Goal: Book appointment/travel/reservation

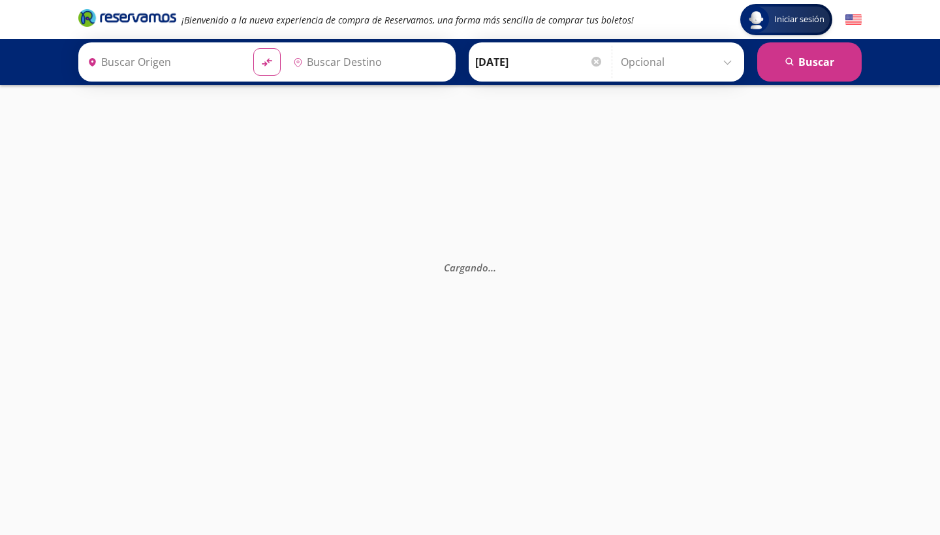
type input "[GEOGRAPHIC_DATA], [GEOGRAPHIC_DATA]"
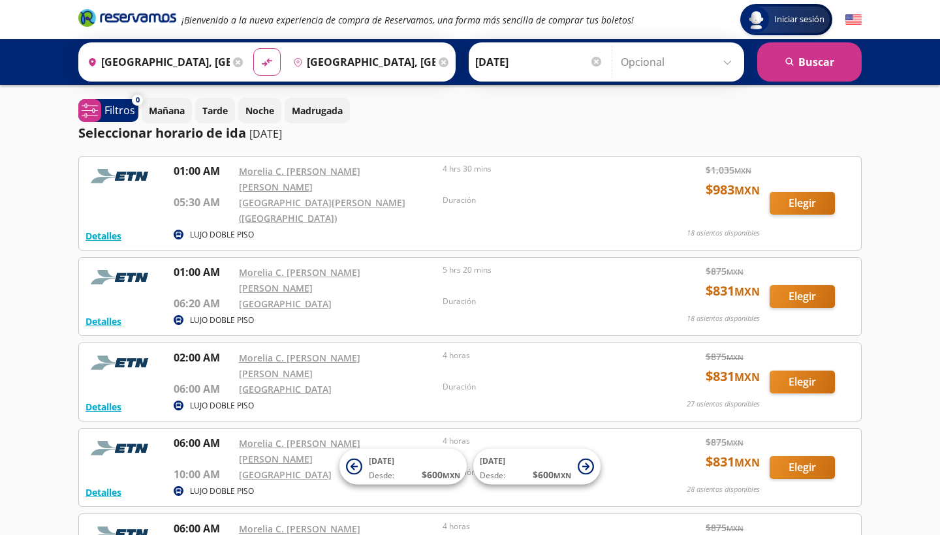
click at [600, 61] on div at bounding box center [596, 62] width 10 height 10
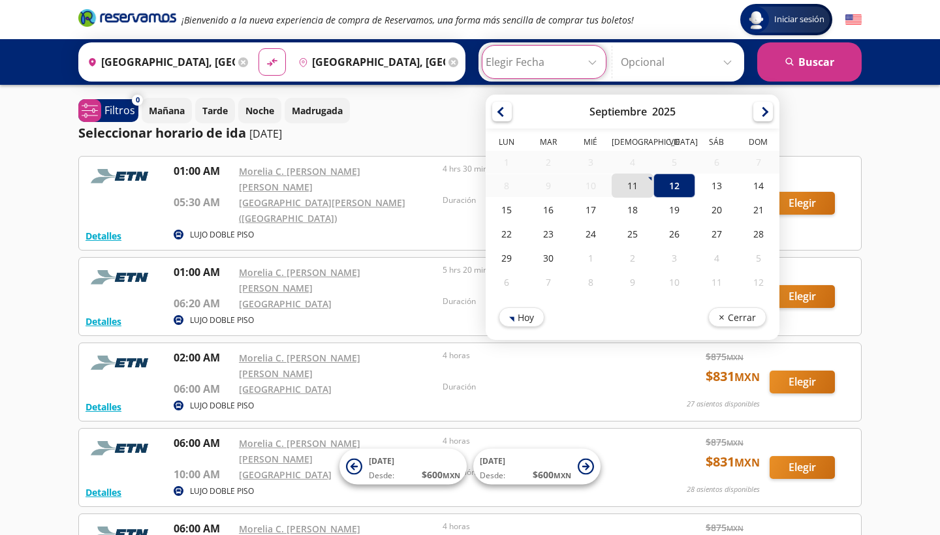
click at [638, 186] on div "11" at bounding box center [632, 186] width 42 height 24
type input "[DATE]"
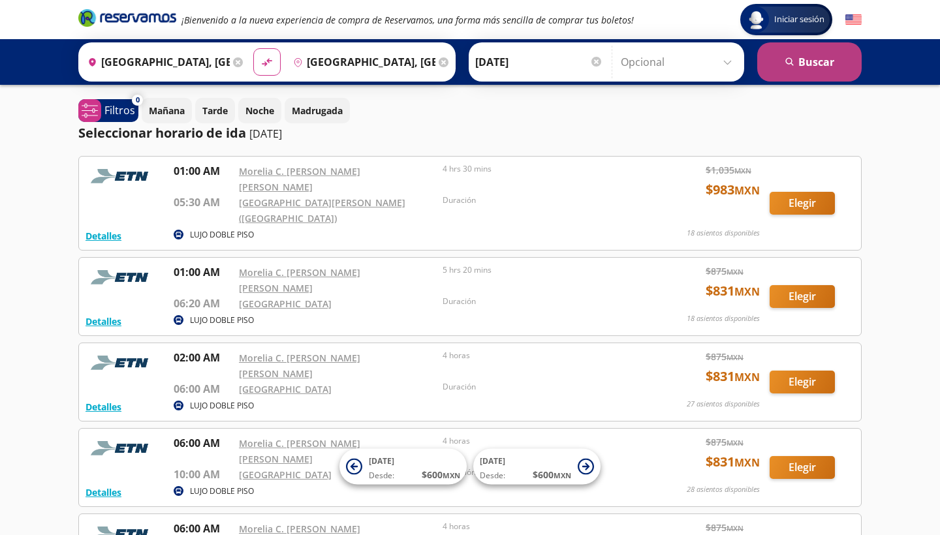
click at [807, 63] on button "search Buscar" at bounding box center [809, 61] width 104 height 39
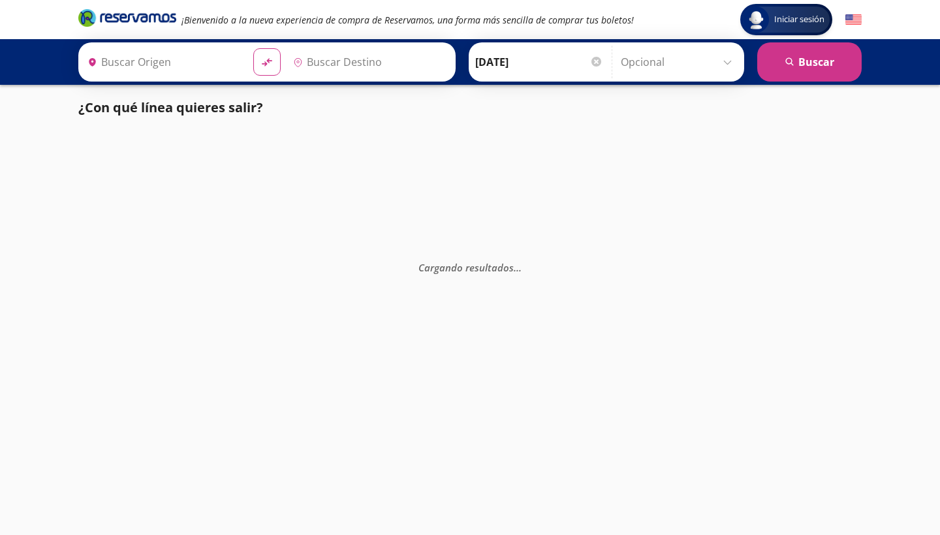
type input "[GEOGRAPHIC_DATA], [GEOGRAPHIC_DATA]"
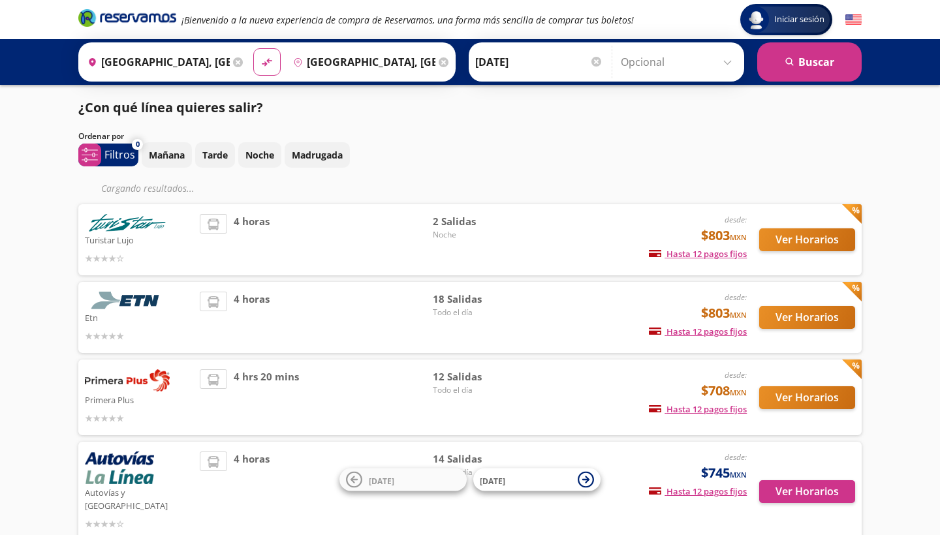
click at [140, 301] on img at bounding box center [127, 301] width 85 height 18
click at [795, 318] on button "Ver Horarios" at bounding box center [807, 317] width 96 height 23
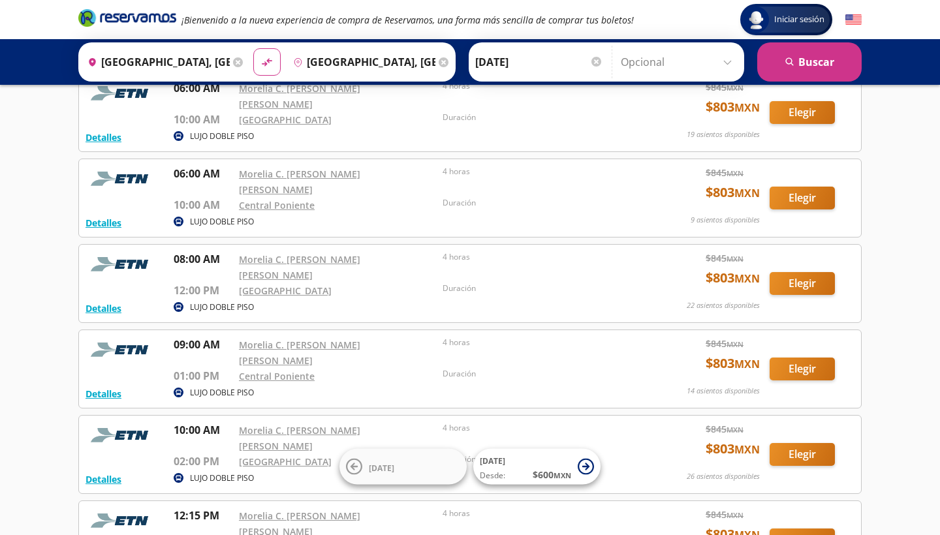
scroll to position [157, 0]
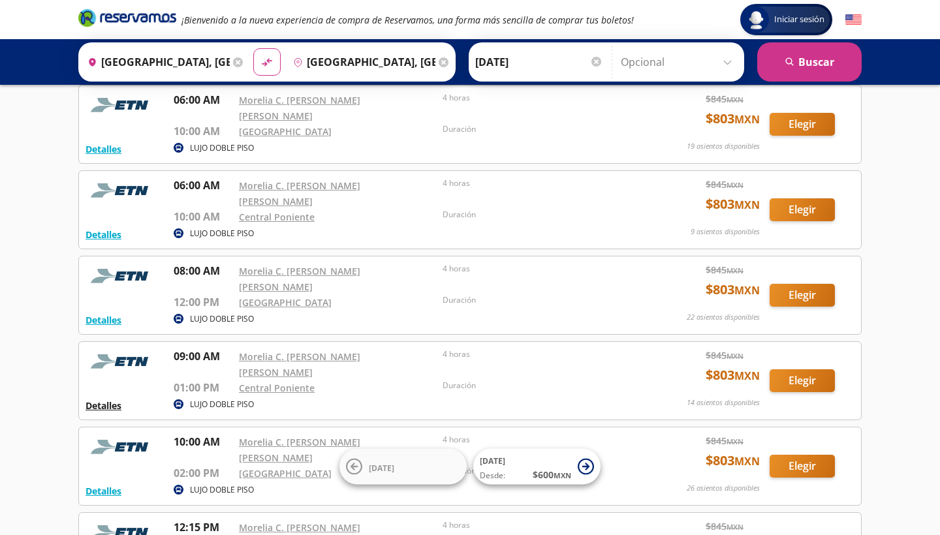
click at [104, 399] on button "Detalles" at bounding box center [103, 406] width 36 height 14
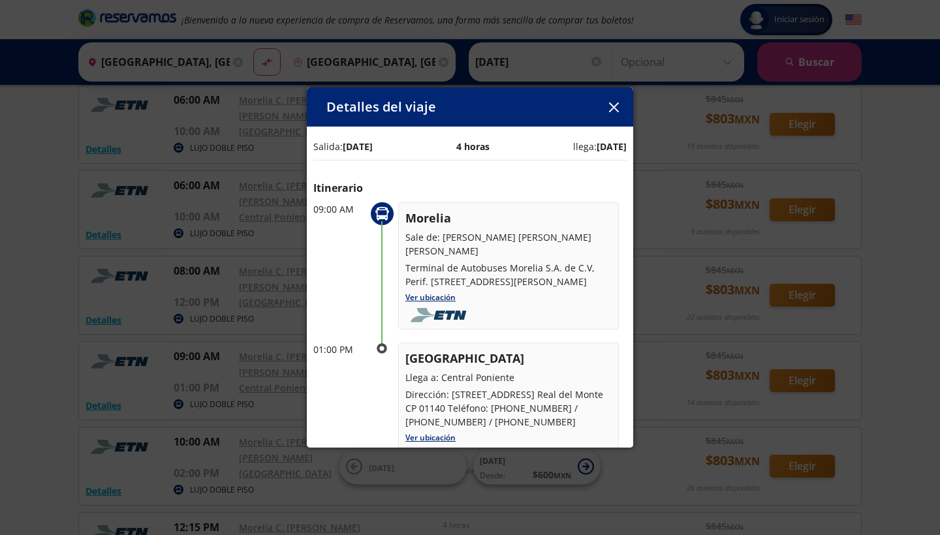
click at [615, 107] on icon "button" at bounding box center [614, 107] width 10 height 10
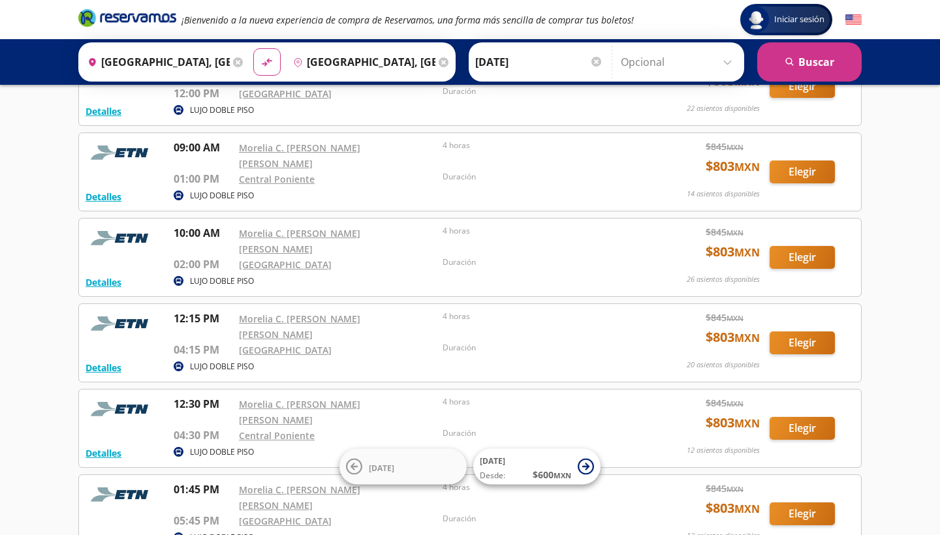
scroll to position [392, 0]
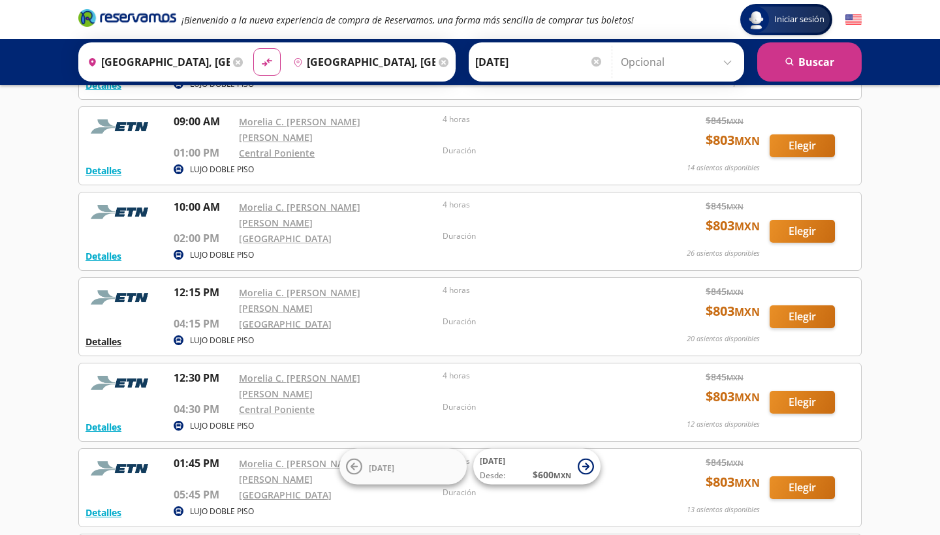
click at [105, 335] on button "Detalles" at bounding box center [103, 342] width 36 height 14
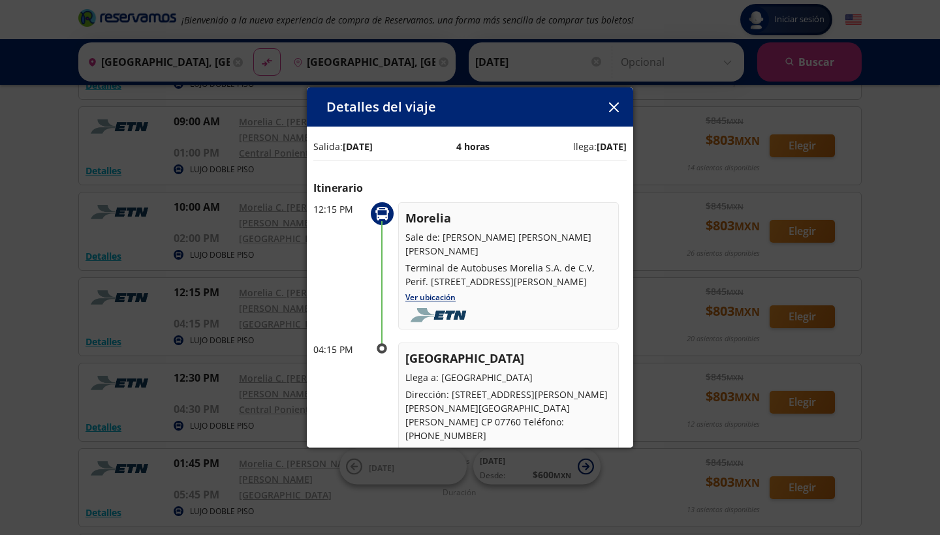
click at [437, 446] on link "Ver ubicación" at bounding box center [430, 451] width 50 height 11
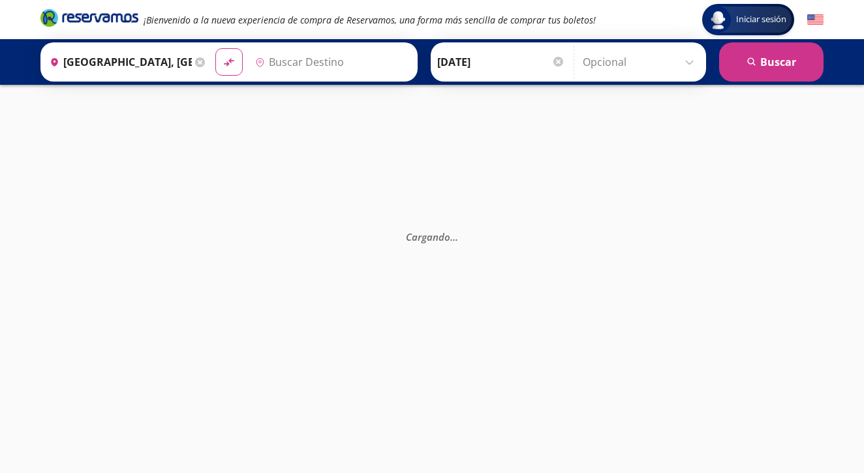
type input "[GEOGRAPHIC_DATA], [GEOGRAPHIC_DATA]"
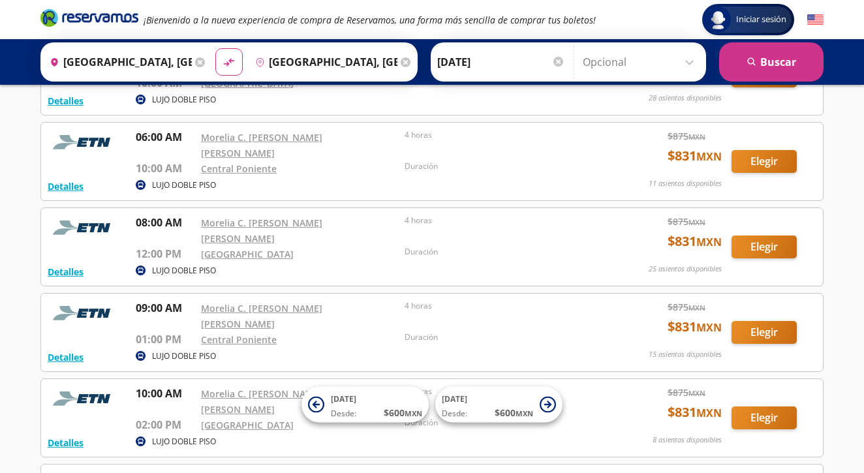
scroll to position [365, 0]
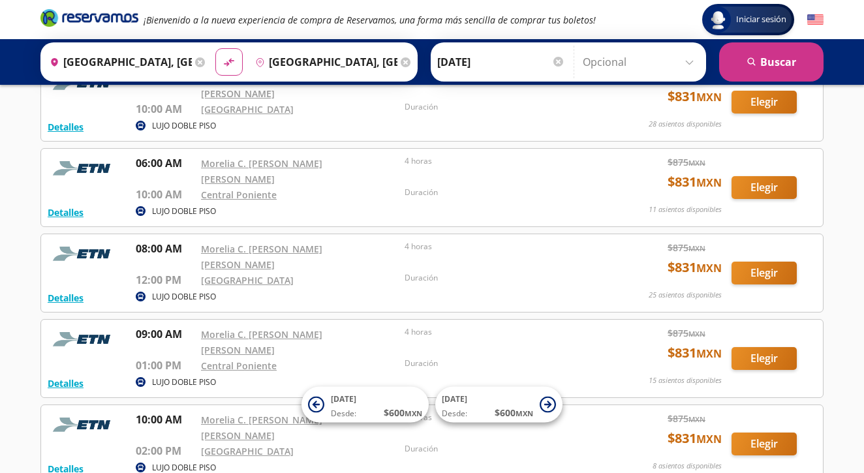
click at [561, 60] on div at bounding box center [558, 62] width 10 height 10
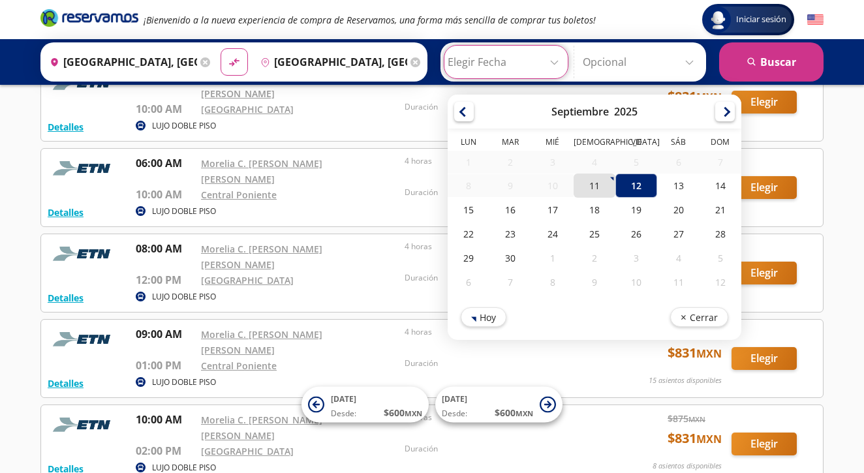
click at [602, 189] on div "11" at bounding box center [595, 186] width 42 height 24
type input "11-Sep-25"
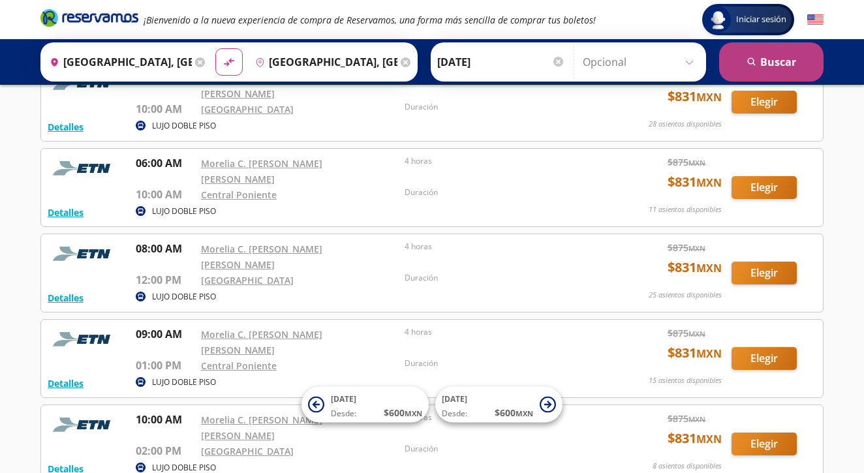
click at [761, 60] on button "search Buscar" at bounding box center [771, 61] width 104 height 39
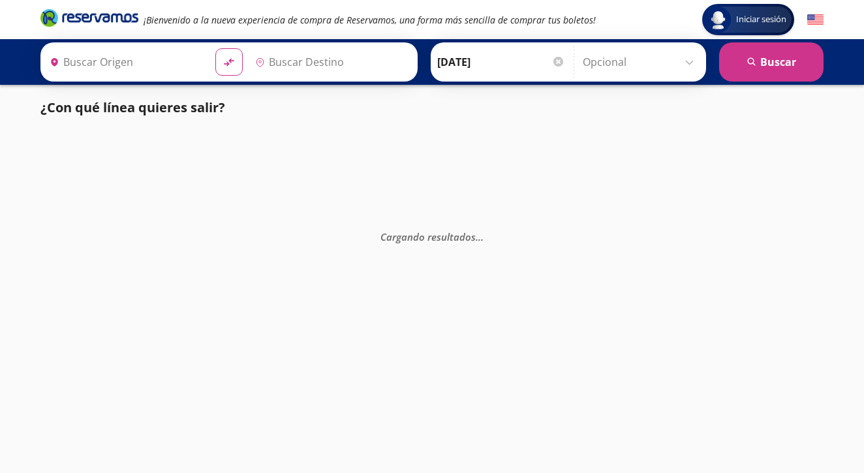
type input "[GEOGRAPHIC_DATA], [GEOGRAPHIC_DATA]"
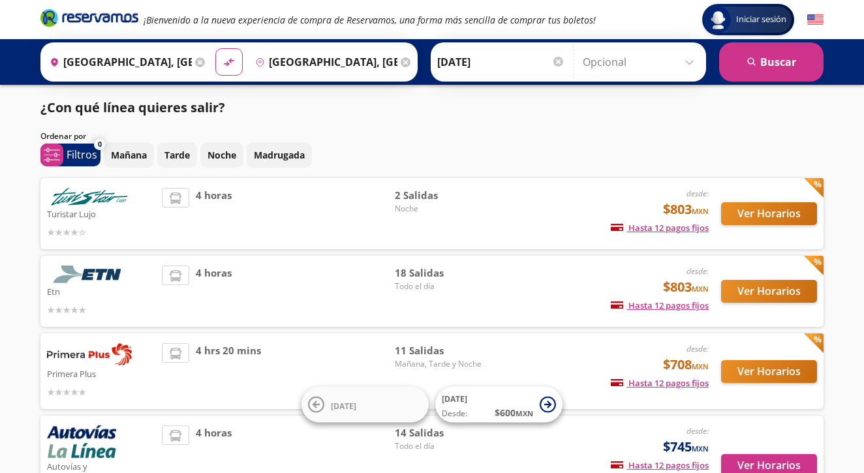
click at [760, 288] on button "Ver Horarios" at bounding box center [769, 291] width 96 height 23
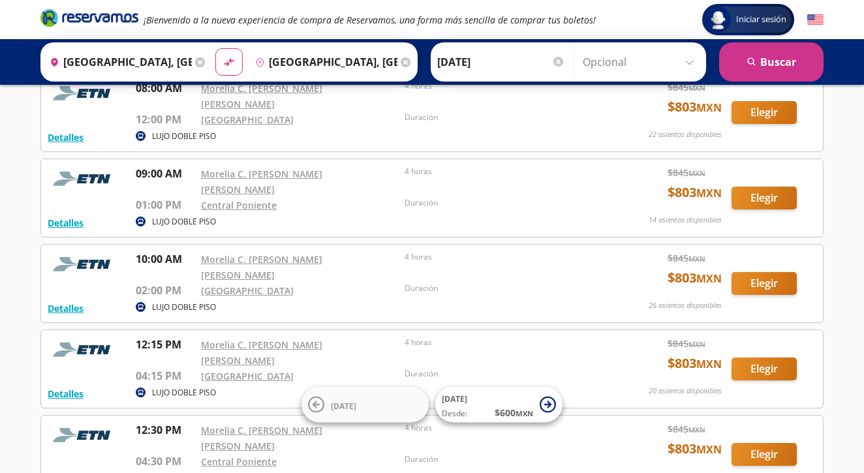
scroll to position [313, 0]
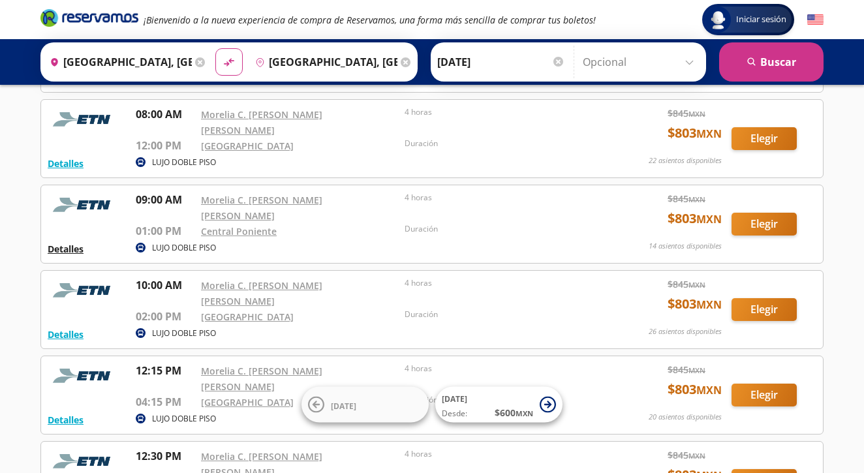
click at [68, 242] on button "Detalles" at bounding box center [66, 249] width 36 height 14
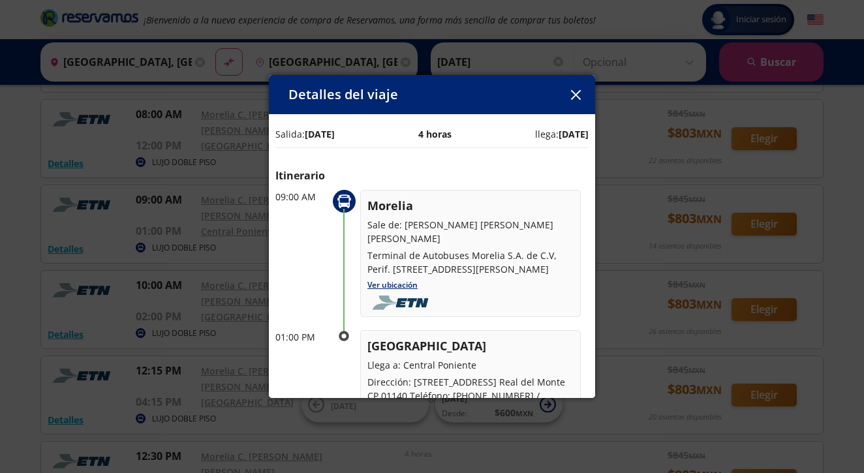
click at [573, 96] on icon "button" at bounding box center [576, 95] width 10 height 10
